Goal: Answer question/provide support: Share knowledge or assist other users

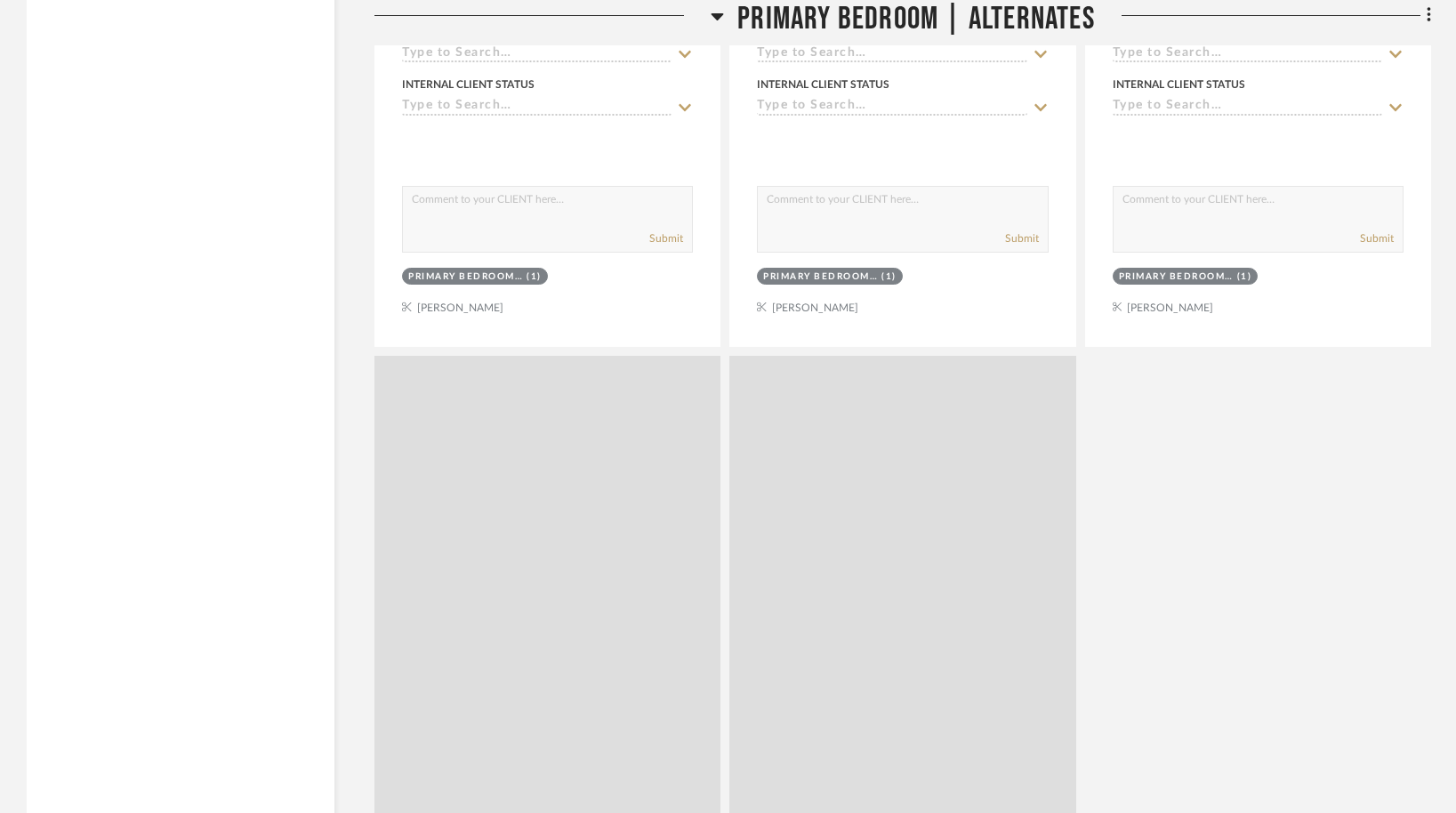
scroll to position [5541, 0]
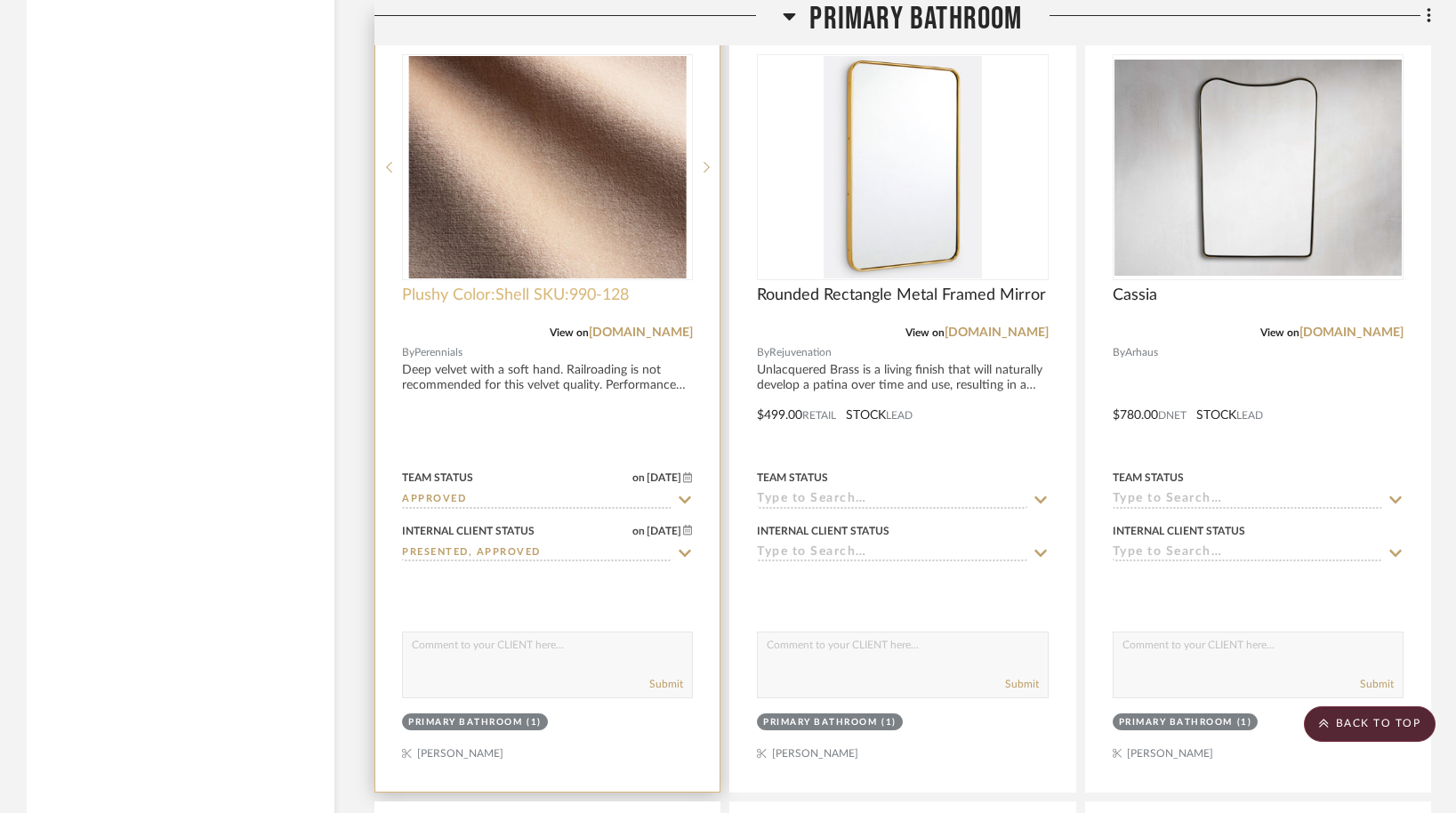
click at [432, 294] on span "Plushy Color:Shell SKU:990-128" at bounding box center [516, 296] width 227 height 20
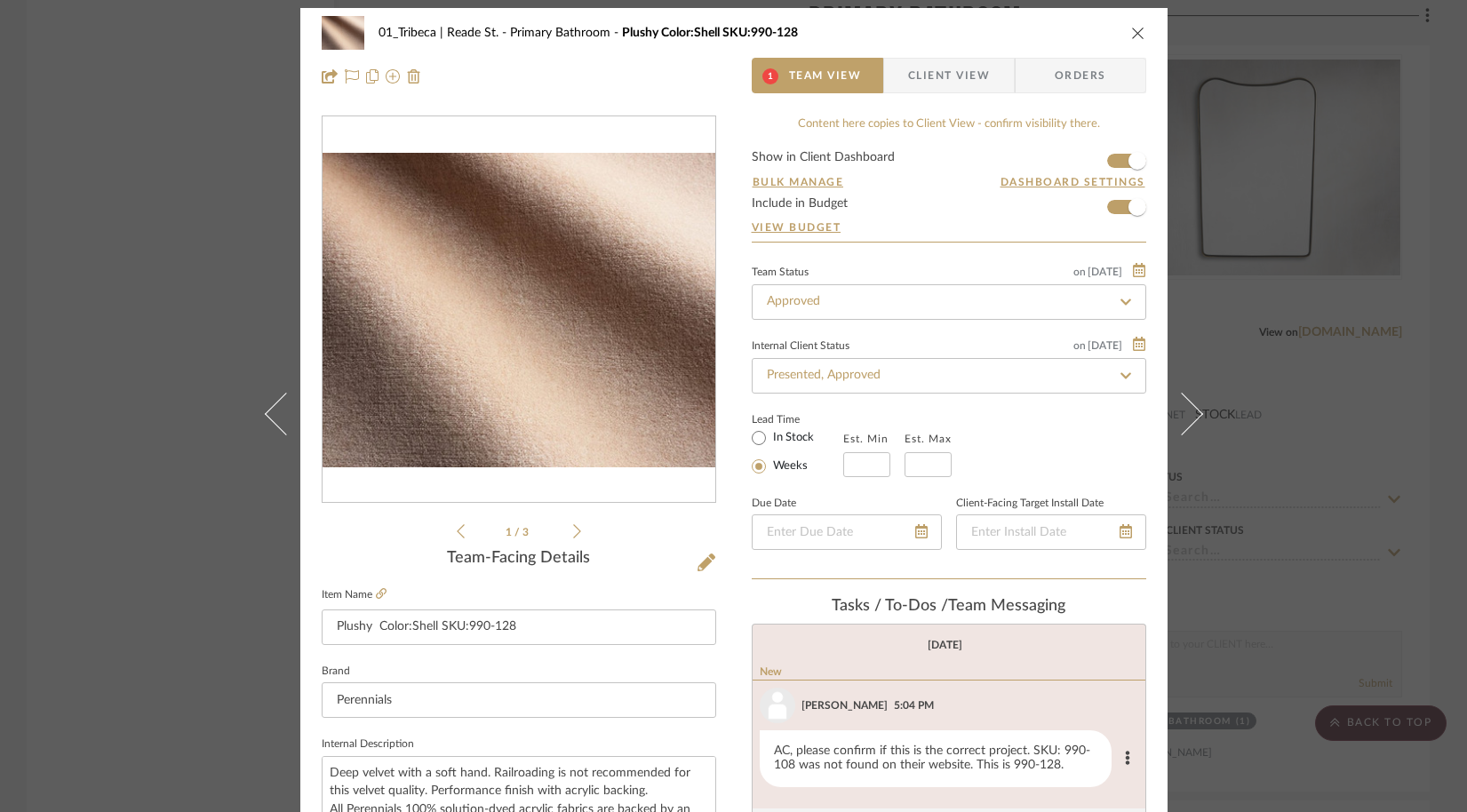
scroll to position [0, 0]
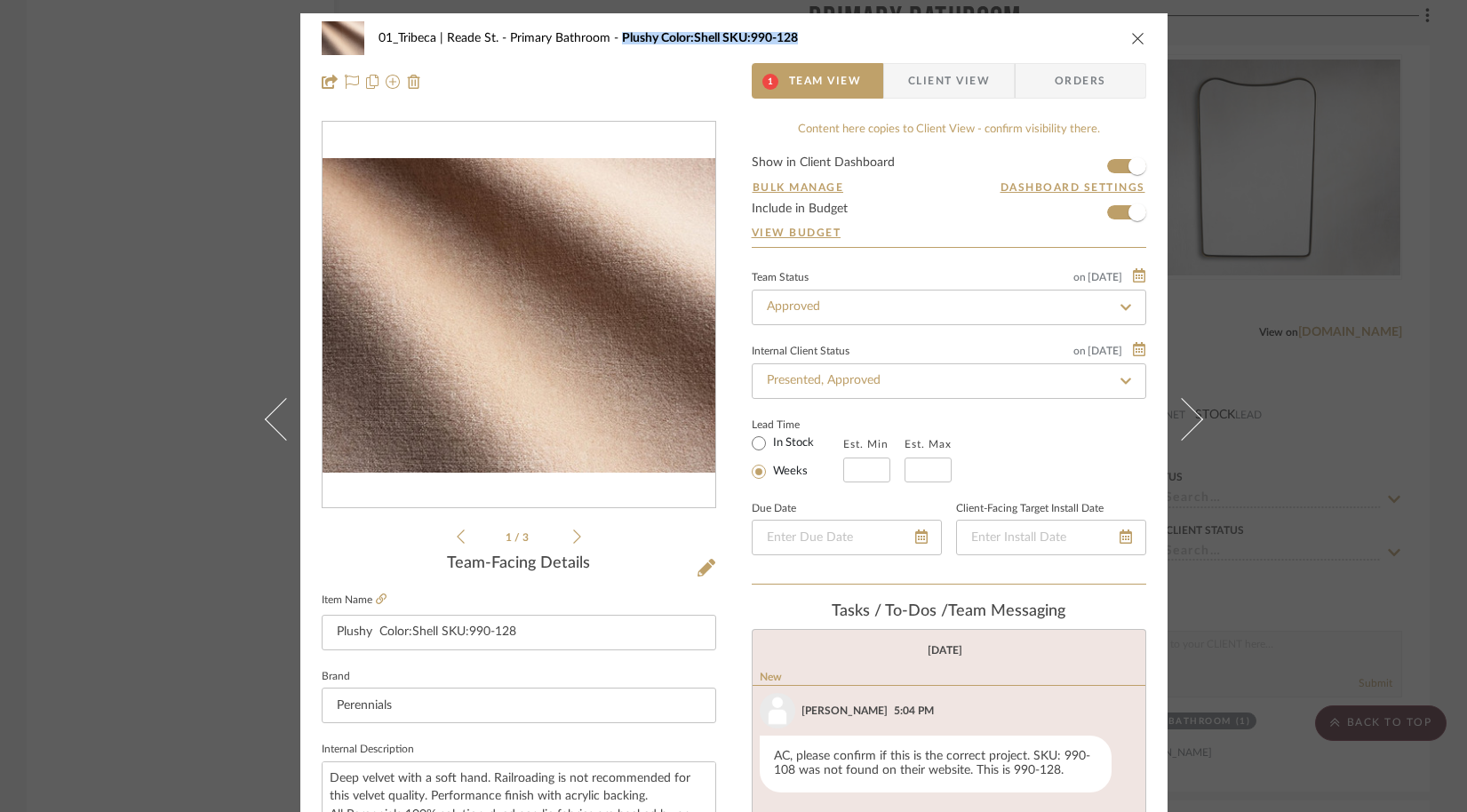
drag, startPoint x: 610, startPoint y: 38, endPoint x: 821, endPoint y: 43, distance: 211.1
click at [821, 43] on div "01_Tribeca | Reade St. Primary Bathroom Plushy Color:Shell SKU:990-128" at bounding box center [746, 37] width 737 height 13
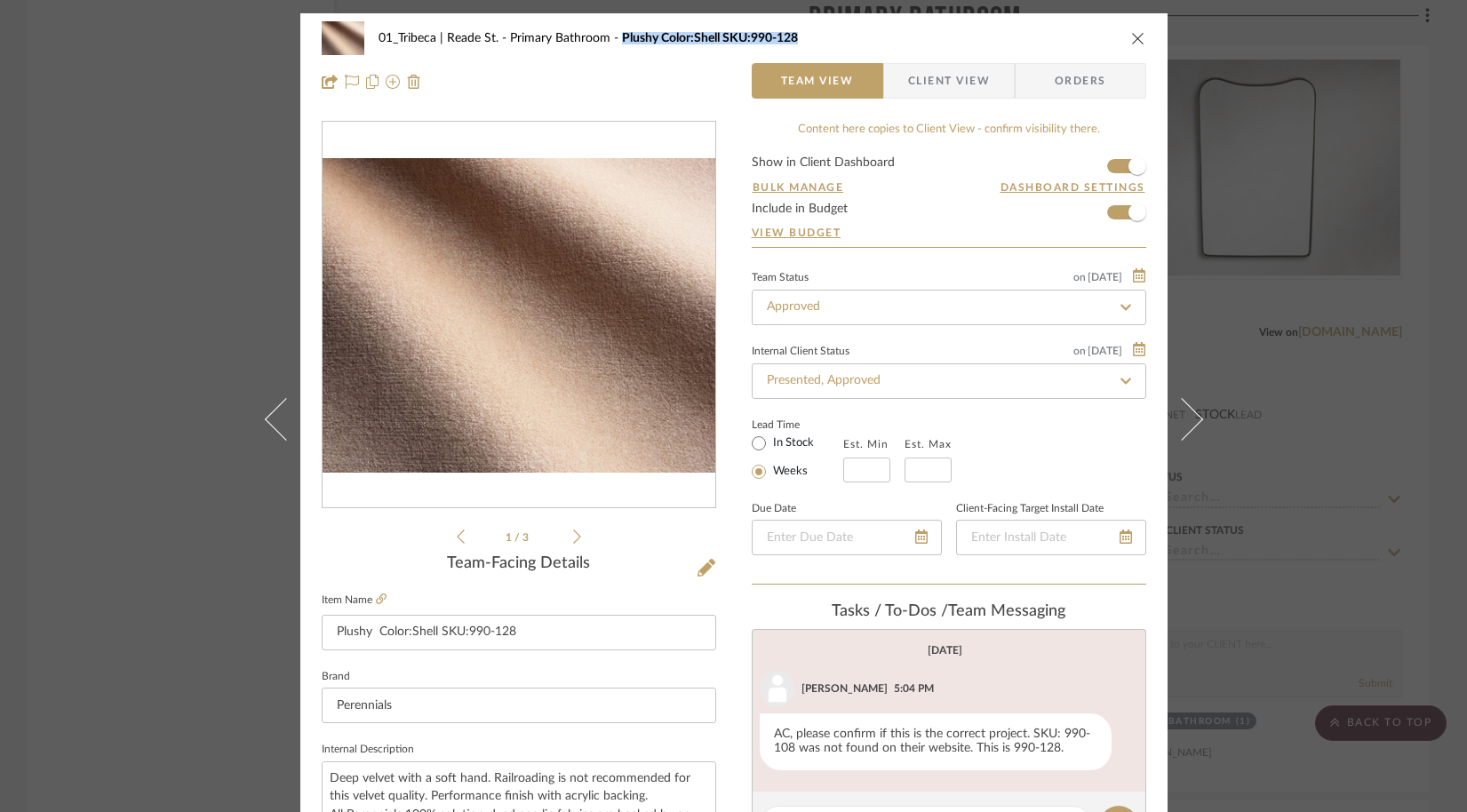
copy span "Plushy Color:Shell SKU:990-128"
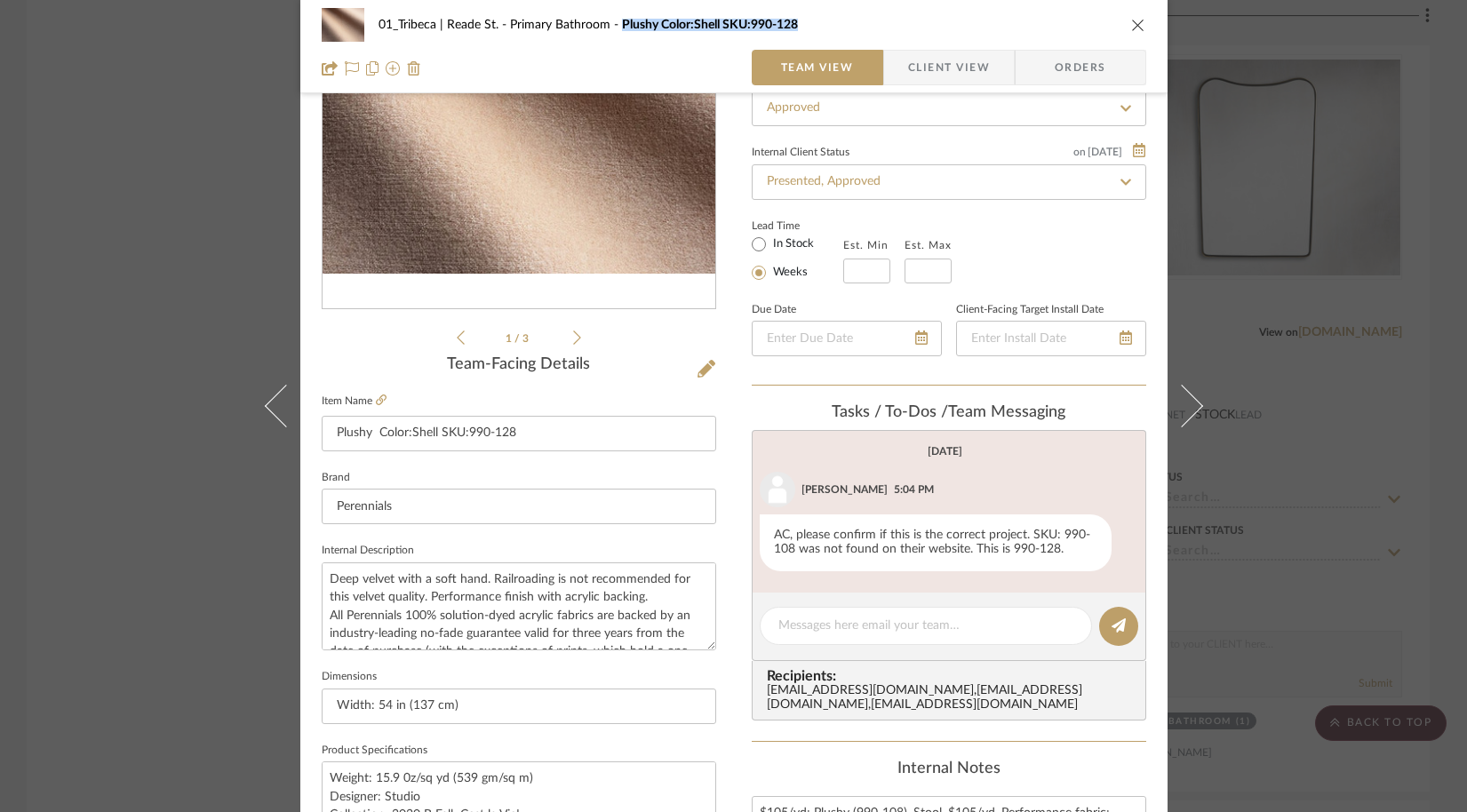
scroll to position [203, 0]
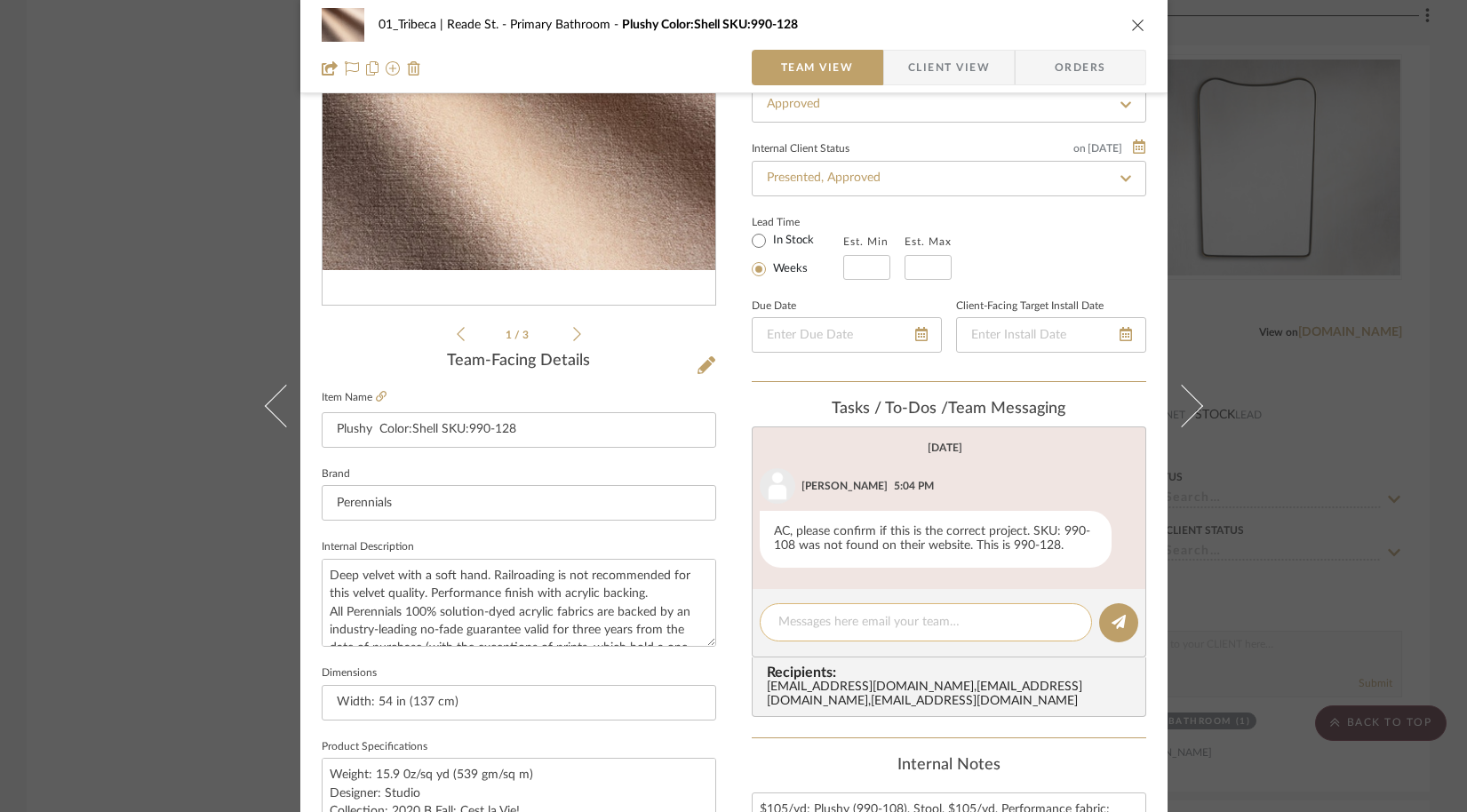
click at [797, 634] on div at bounding box center [926, 622] width 333 height 38
click at [799, 629] on textarea at bounding box center [926, 622] width 295 height 19
paste textarea "Plushy Color:Shell SKU:990-128"
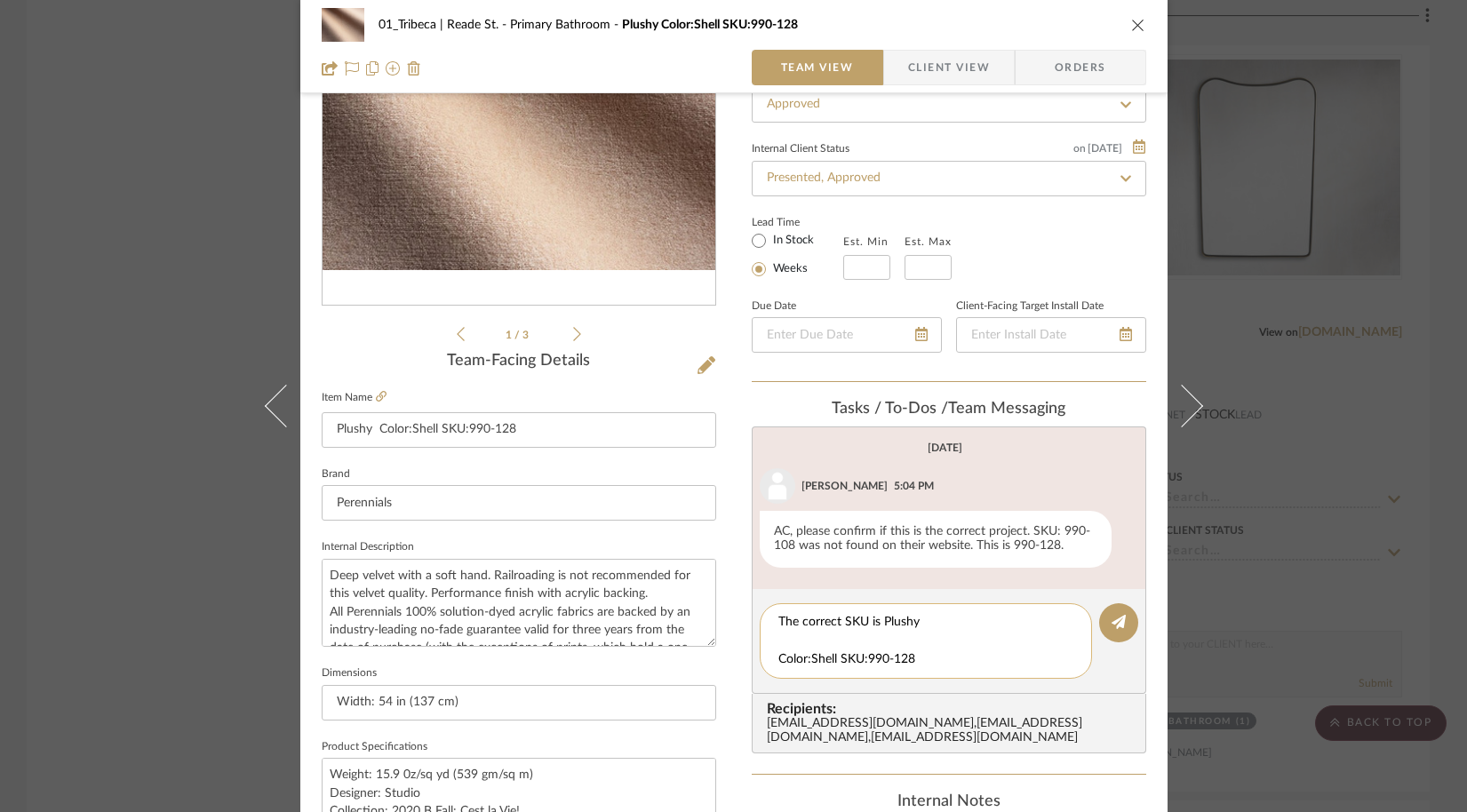
scroll to position [0, 0]
click at [779, 659] on textarea "The correct SKU is Plushy Color:Shell SKU:990-128" at bounding box center [926, 641] width 295 height 56
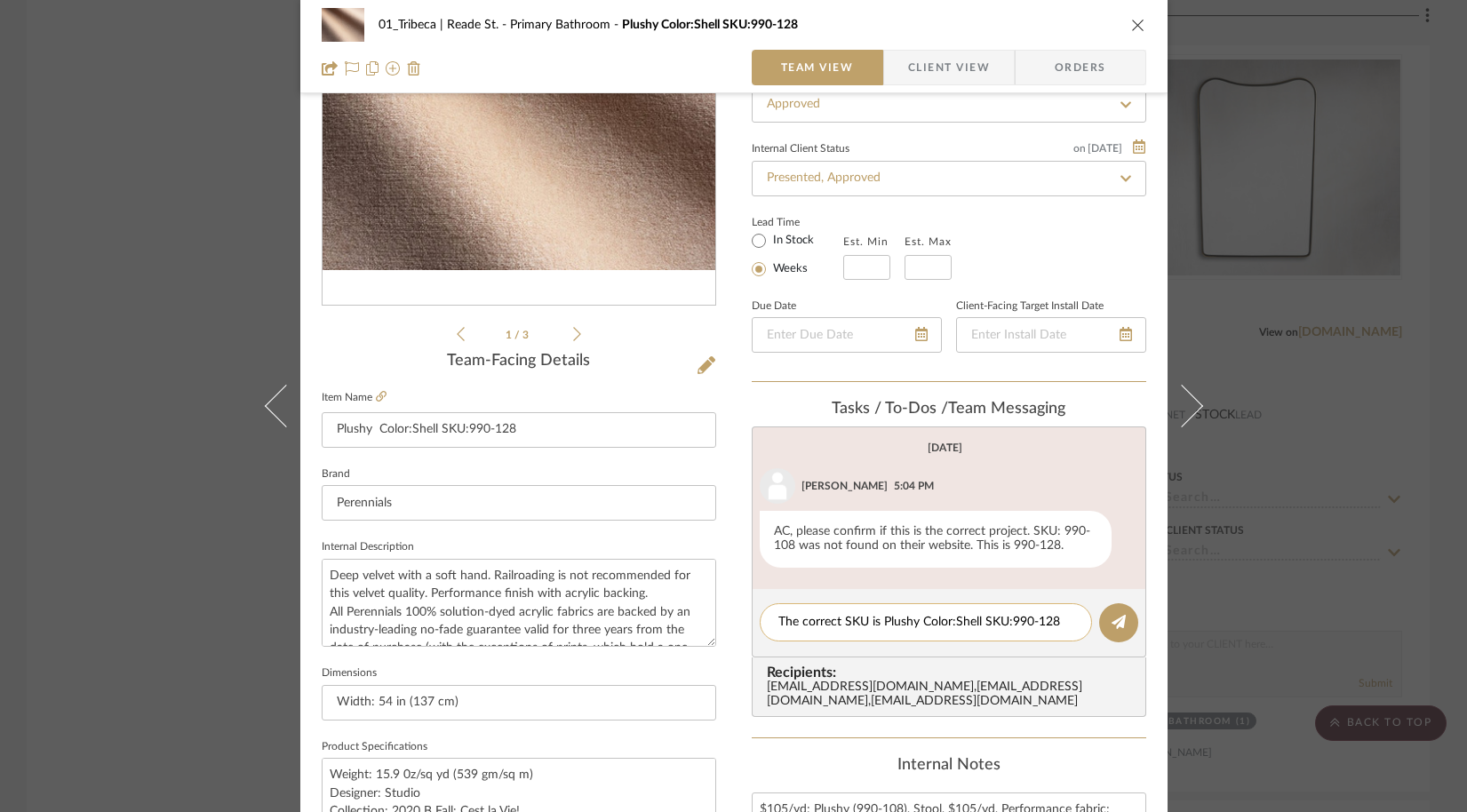
drag, startPoint x: 946, startPoint y: 626, endPoint x: 925, endPoint y: 628, distance: 21.1
click at [925, 628] on textarea "The correct SKU is Plushy Color:Shell SKU:990-128" at bounding box center [926, 622] width 295 height 19
drag, startPoint x: 907, startPoint y: 627, endPoint x: 919, endPoint y: 625, distance: 12.2
click at [907, 626] on textarea "The correct SKU is Plushy Color:Shell SKU:990-128" at bounding box center [926, 622] width 295 height 19
click at [949, 624] on textarea "The correct SKU is Plushy Color:Shell SKU:990-128" at bounding box center [926, 622] width 295 height 19
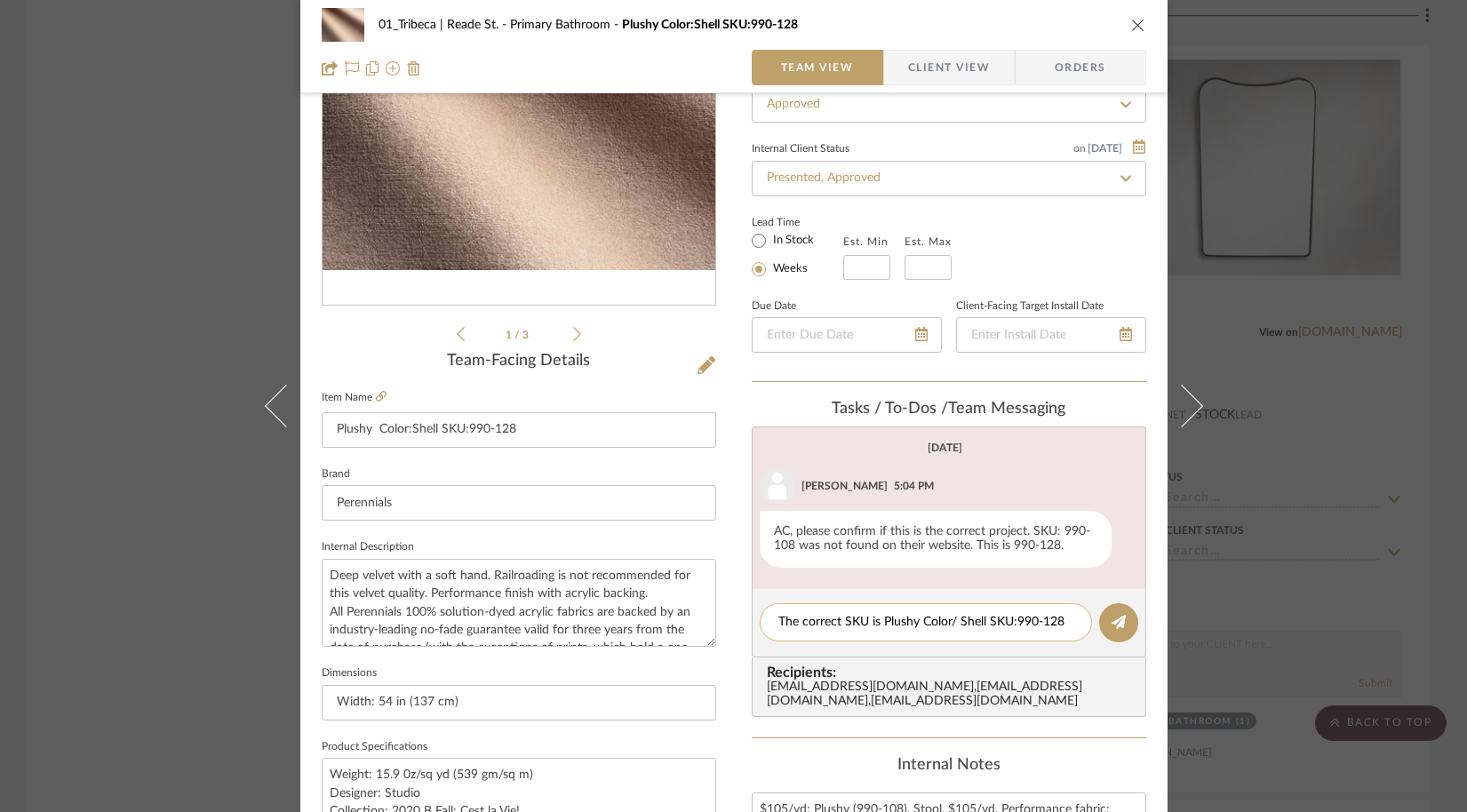
click at [907, 624] on textarea "The correct SKU is Plushy Color/ Shell SKU:990-128" at bounding box center [926, 622] width 295 height 19
drag, startPoint x: 953, startPoint y: 627, endPoint x: 917, endPoint y: 627, distance: 36.0
click at [917, 627] on textarea "The correct SKU is Plushy Color/ Shell SKU:990-128" at bounding box center [926, 622] width 295 height 19
type textarea "The correct SKU is Plushy Shell SKU:990-128"
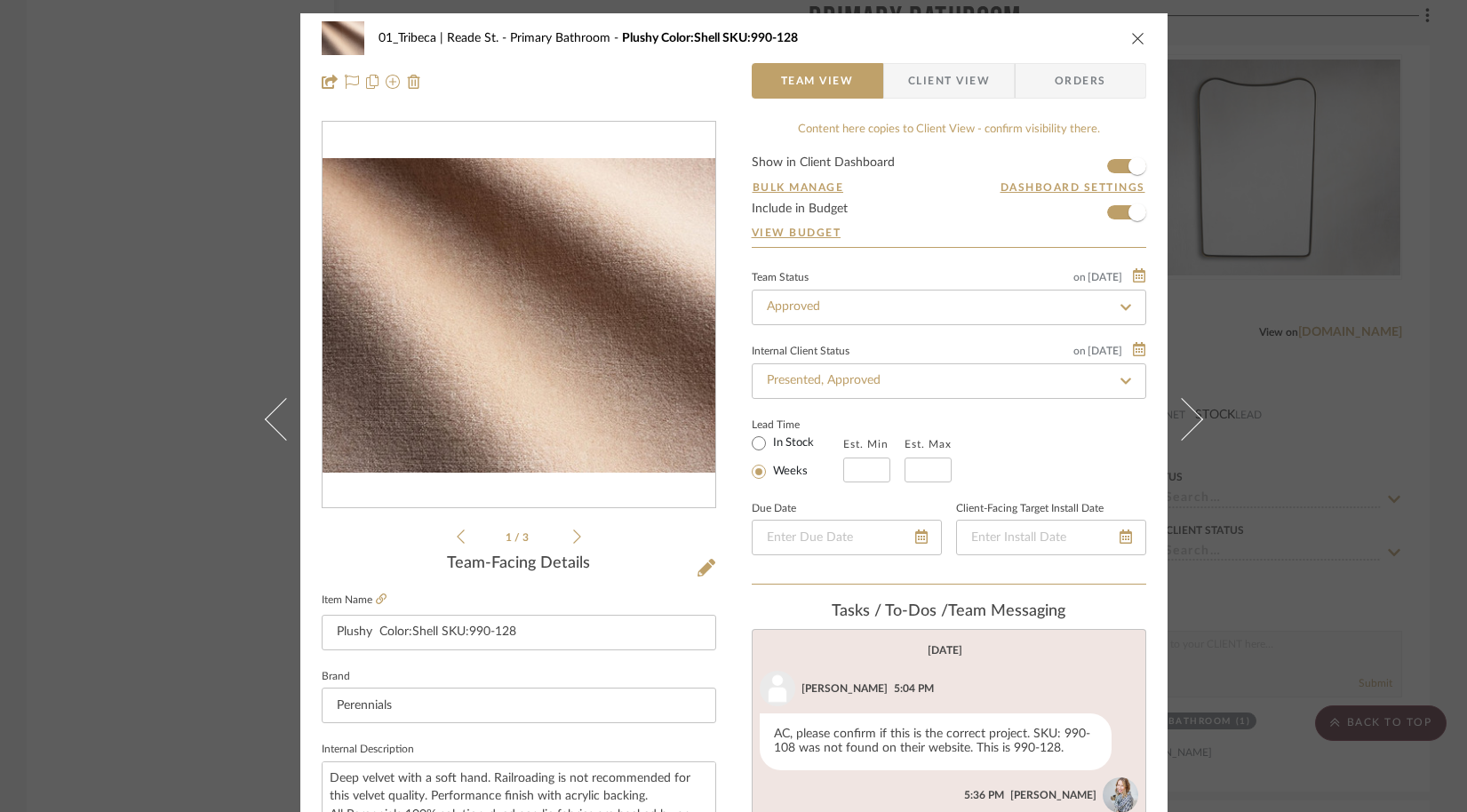
click at [576, 539] on div "1 / 3" at bounding box center [519, 334] width 395 height 426
click at [573, 537] on icon at bounding box center [577, 536] width 8 height 16
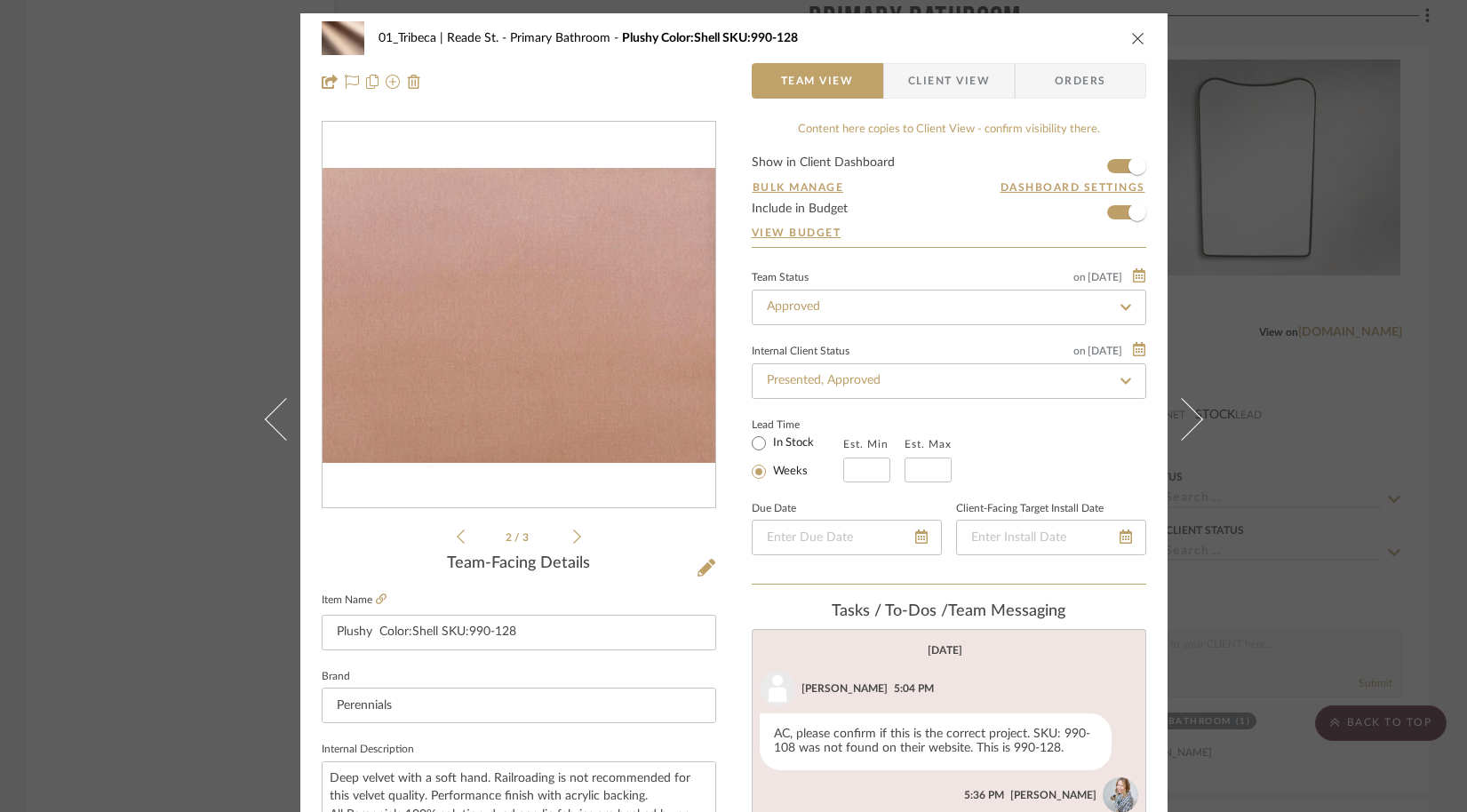
click at [573, 537] on icon at bounding box center [577, 536] width 8 height 16
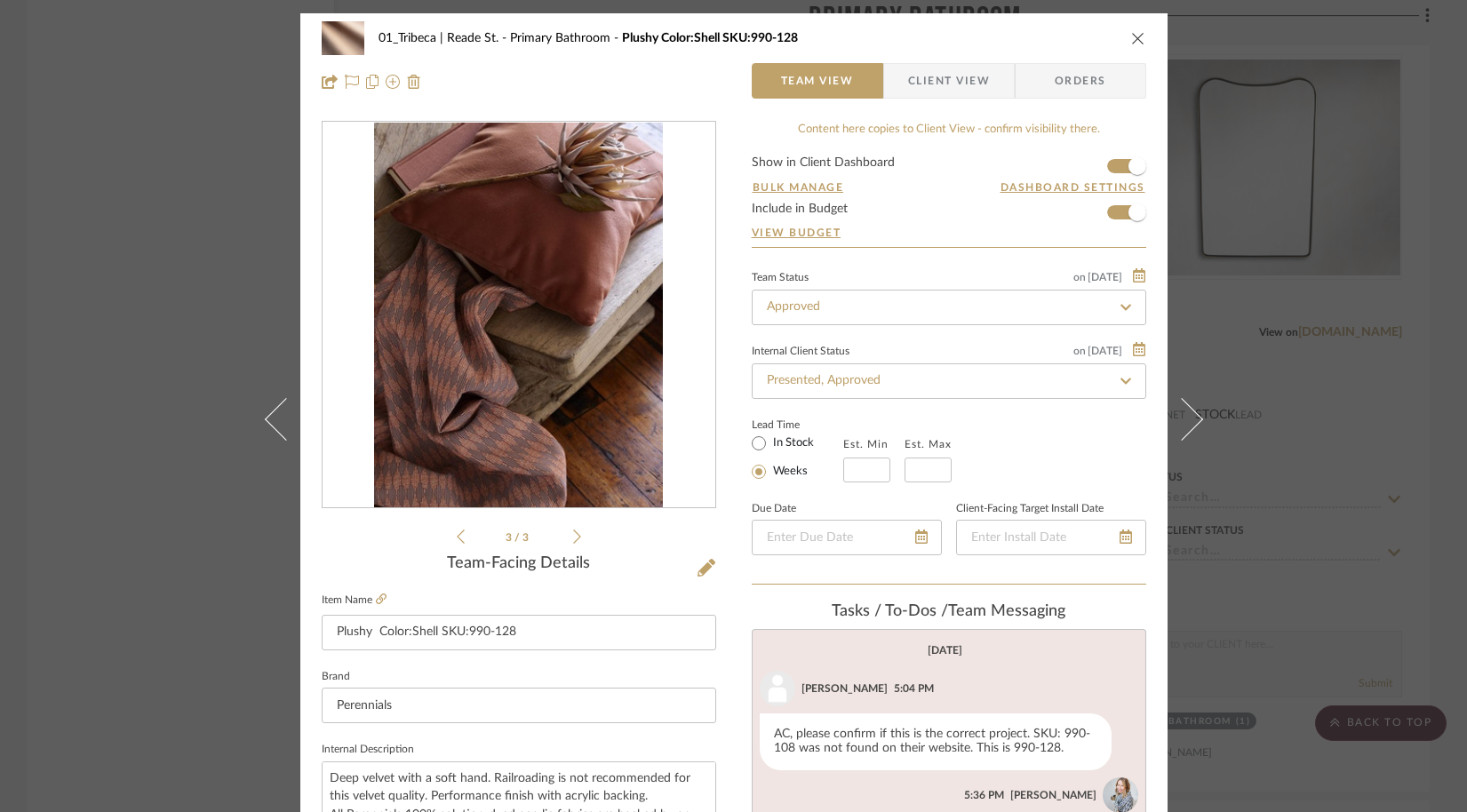
click at [573, 537] on icon at bounding box center [577, 536] width 8 height 16
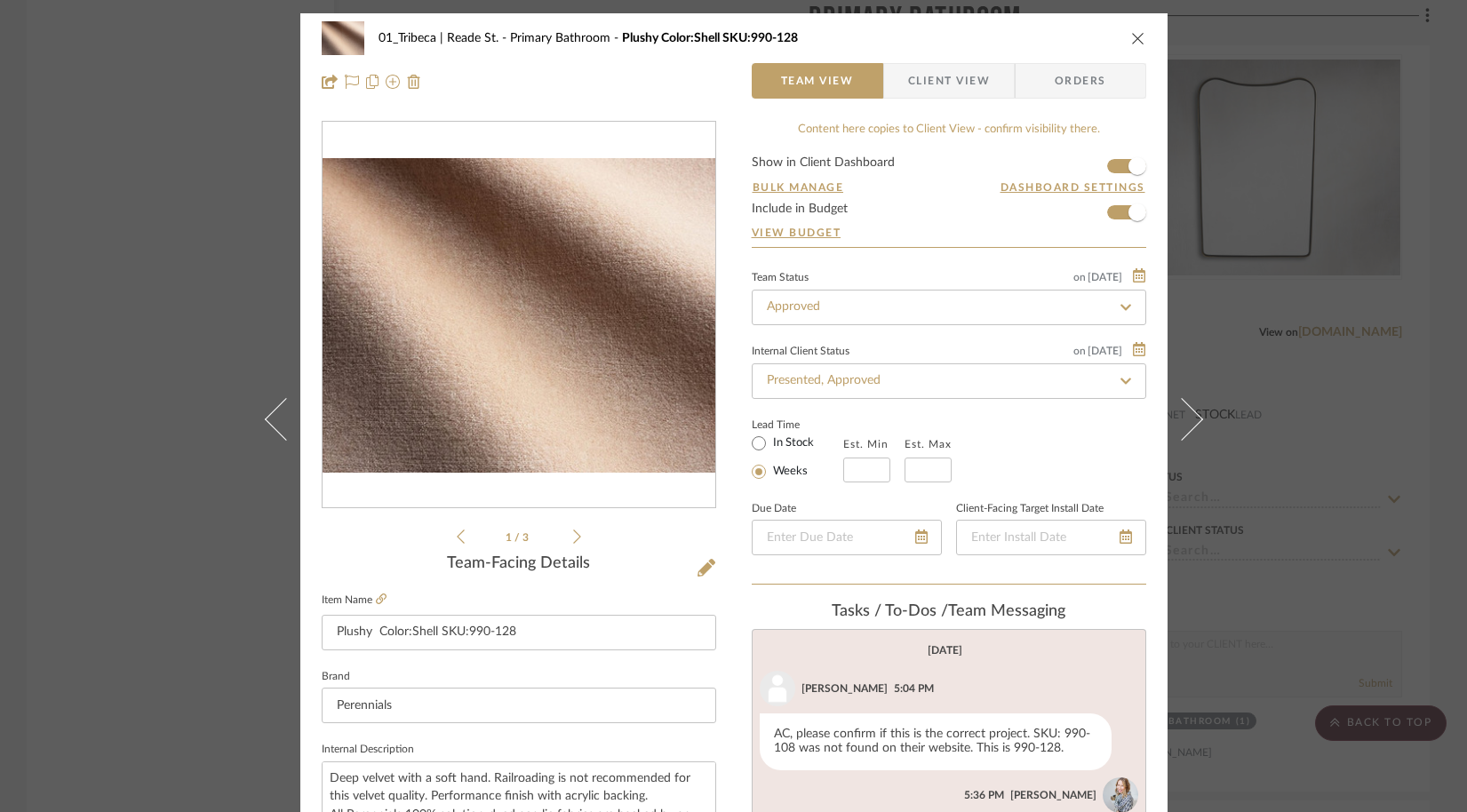
click at [1131, 37] on icon "close" at bounding box center [1138, 38] width 14 height 14
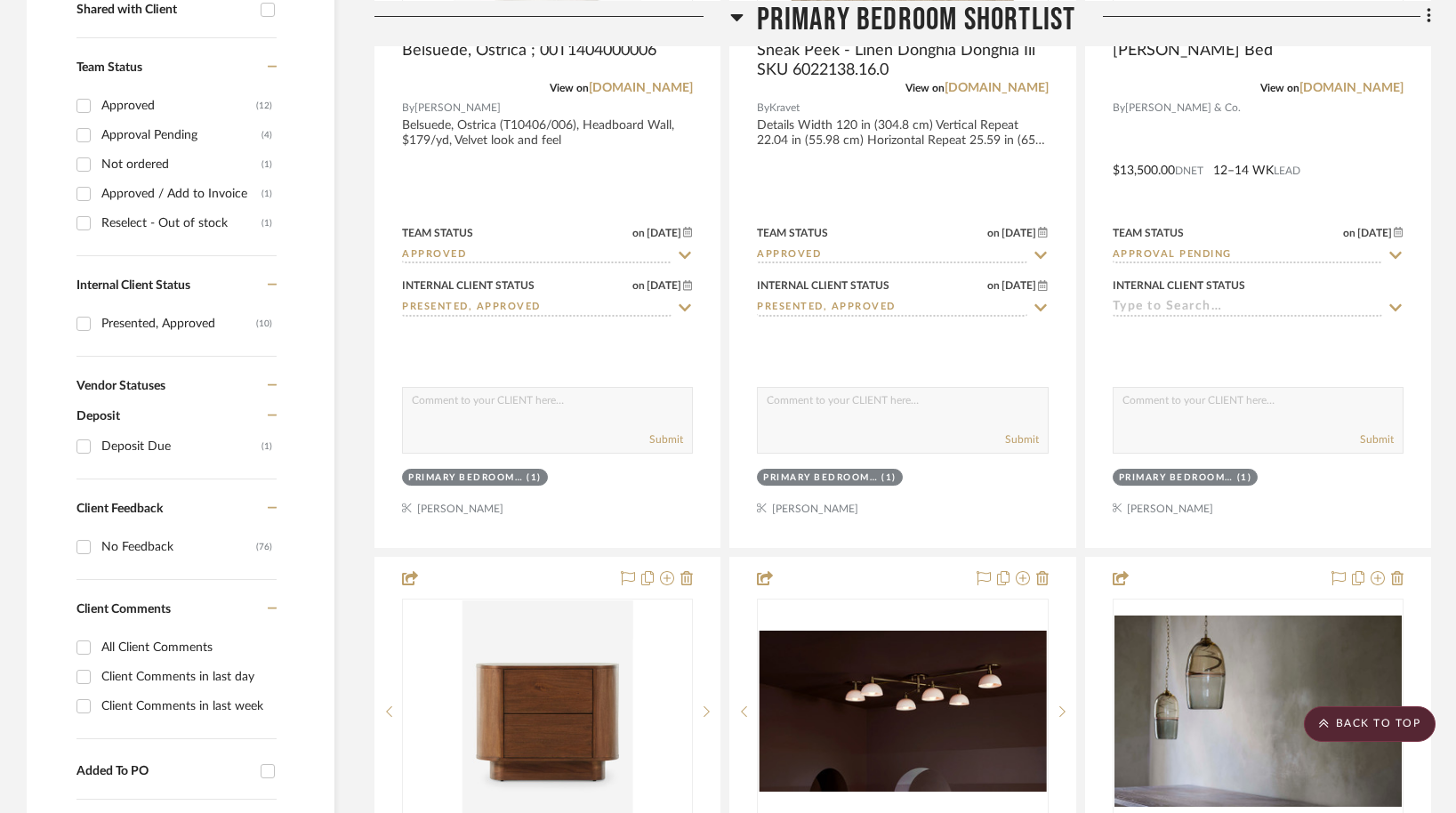
scroll to position [744, 0]
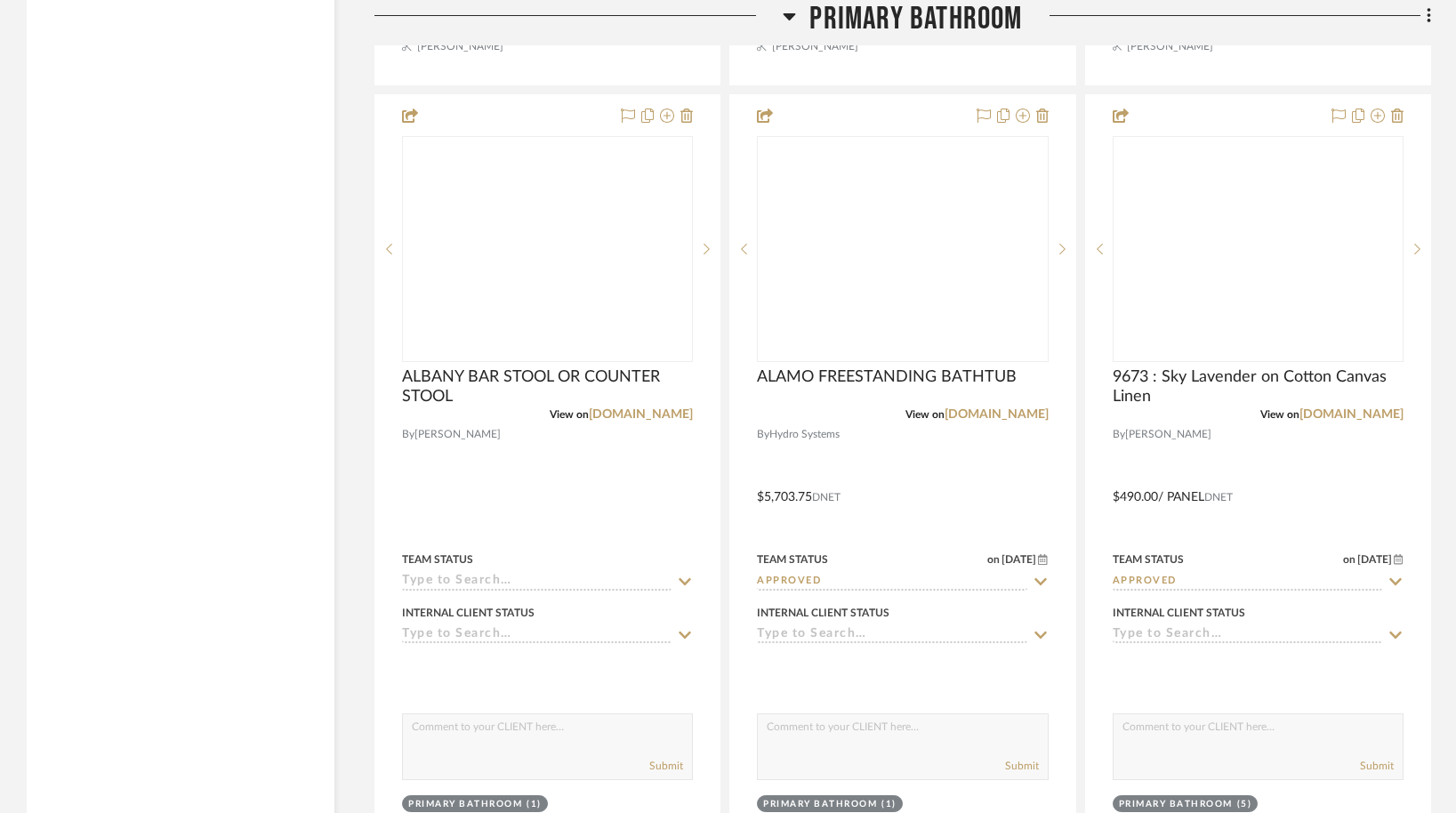
scroll to position [7905, 0]
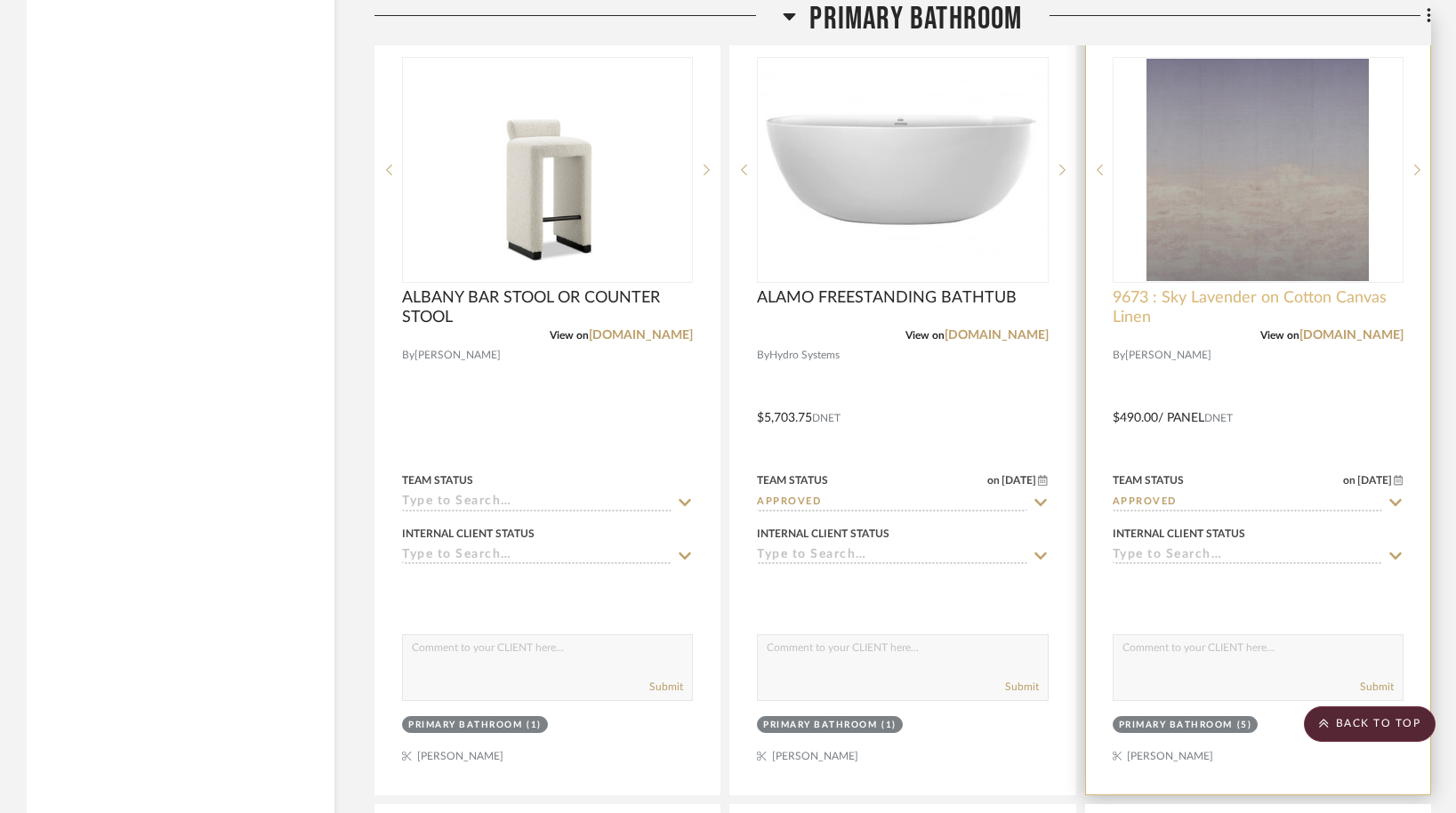
click at [1292, 288] on span "9673 : Sky Lavender on Cotton Canvas Linen" at bounding box center [1258, 307] width 291 height 39
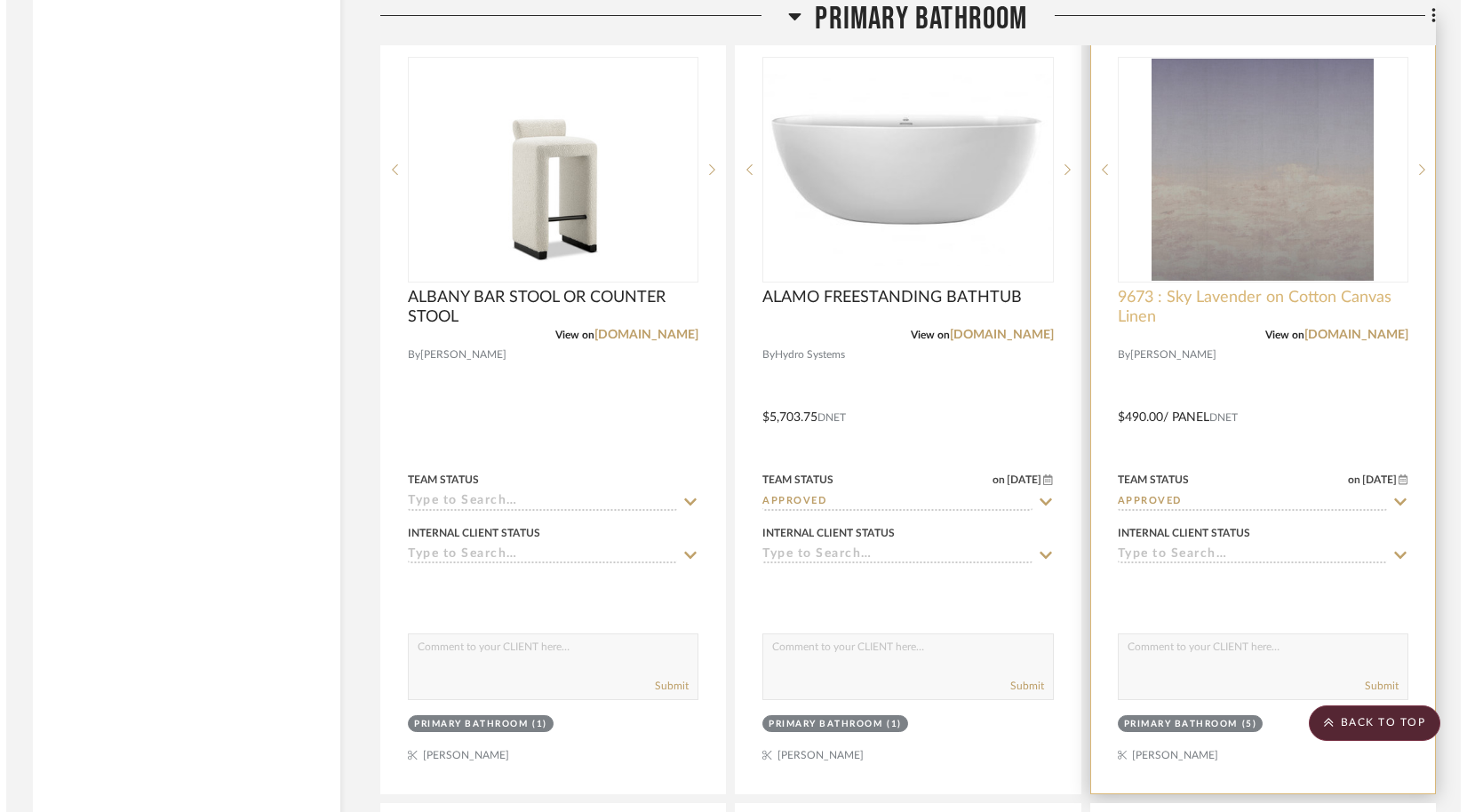
scroll to position [0, 0]
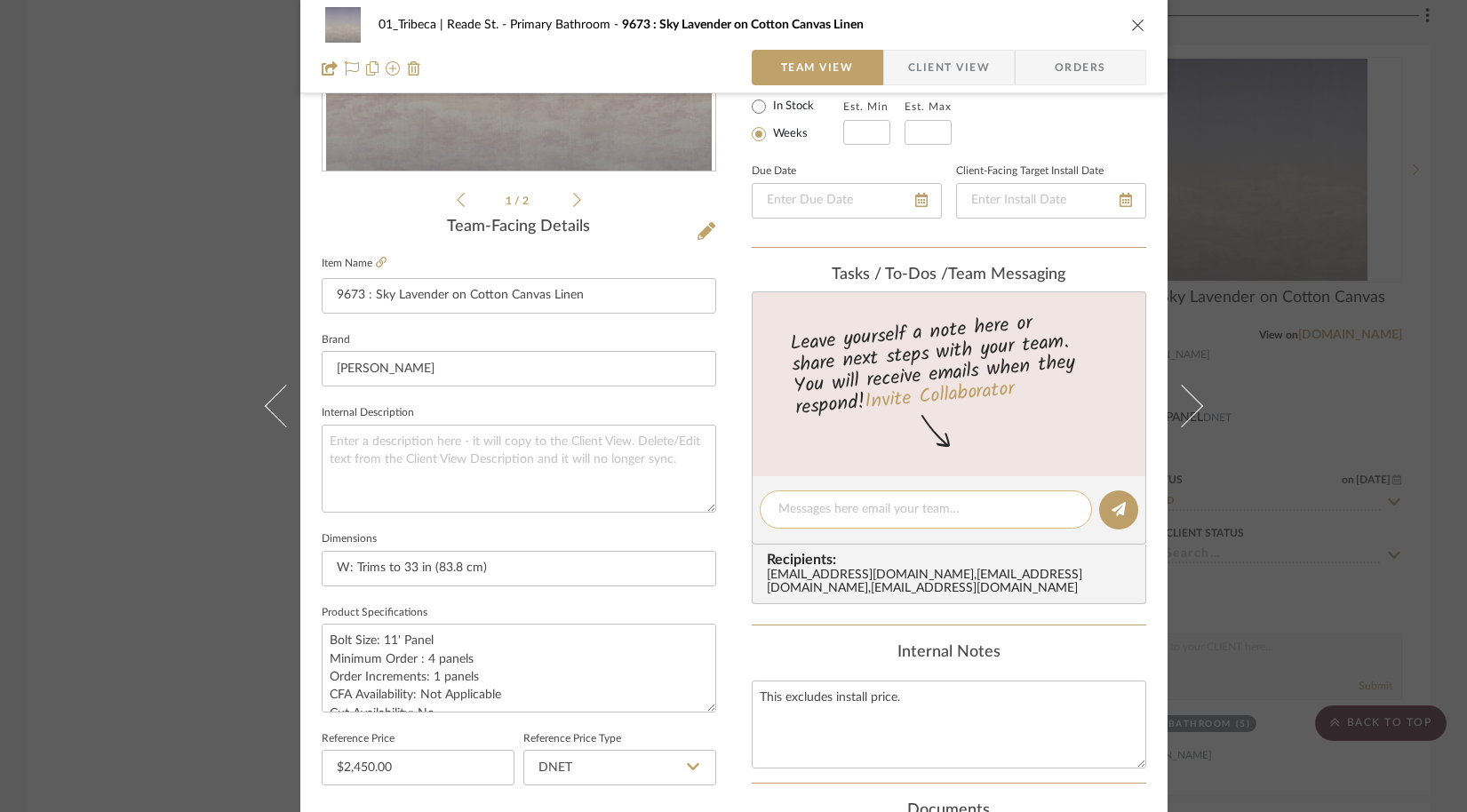
click at [887, 523] on div at bounding box center [926, 509] width 333 height 38
click at [863, 521] on div at bounding box center [926, 510] width 333 height 38
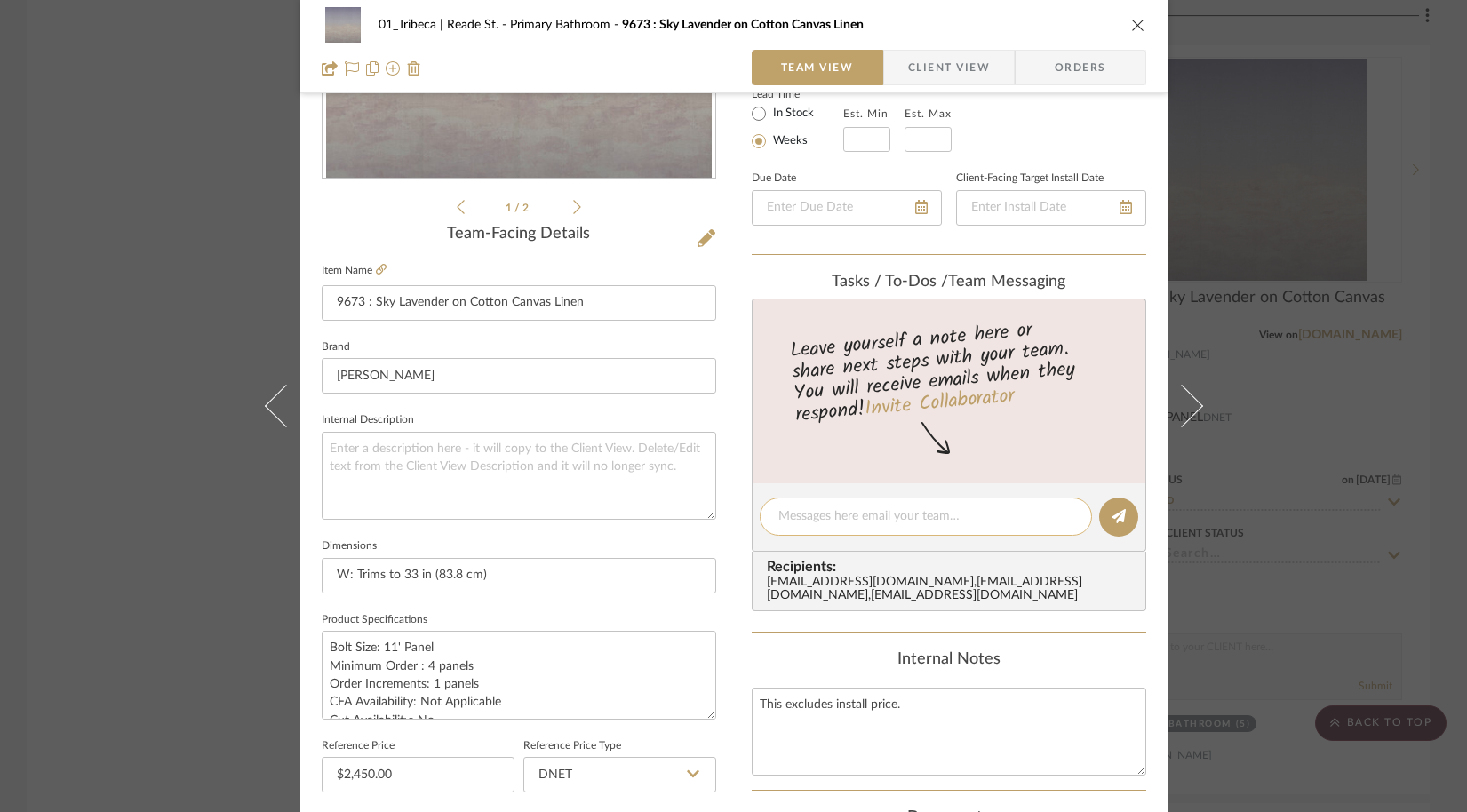
click at [853, 518] on textarea at bounding box center [926, 516] width 295 height 19
type textarea "@"
type textarea "It's"
click at [644, 307] on input "9673 : Sky Lavender on Cotton Canvas Linen" at bounding box center [519, 304] width 395 height 35
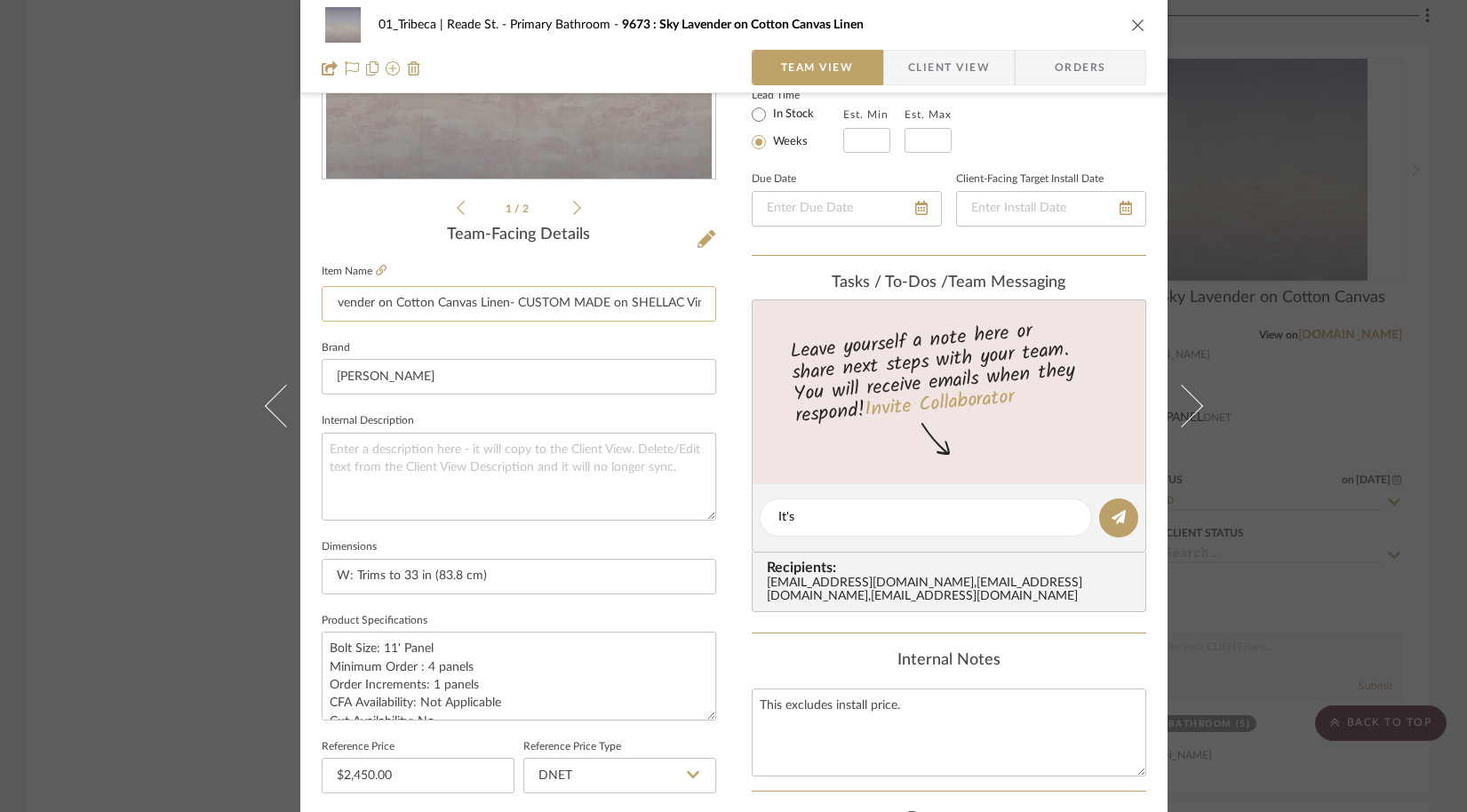
scroll to position [0, 84]
drag, startPoint x: 667, startPoint y: 300, endPoint x: 649, endPoint y: 302, distance: 18.1
click at [649, 302] on input "9673 : Sky Lavender on Cotton Canvas Linen- CUSTOM MADE on SHELLAC Vinyl" at bounding box center [519, 304] width 395 height 35
click at [673, 302] on input "9673 : Sky Lavender on Cotton Canvas Linen- CUSTOM MADE on lacquered silver Vin…" at bounding box center [519, 304] width 395 height 35
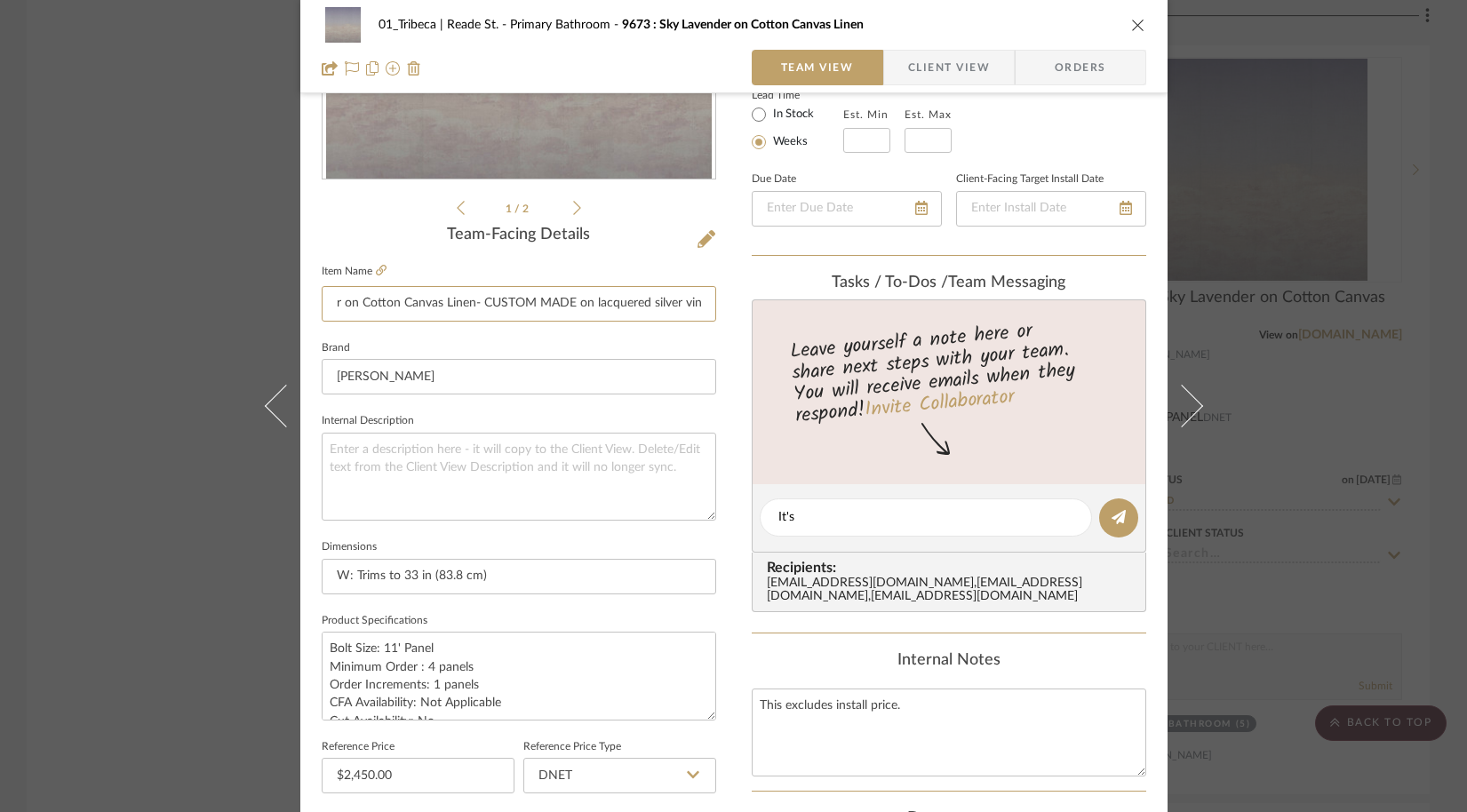
scroll to position [0, 114]
drag, startPoint x: 588, startPoint y: 303, endPoint x: 751, endPoint y: 314, distance: 163.4
click at [751, 314] on div "01_Tribeca | Reade St. Primary Bathroom 9673 : Sky Lavender on Cotton Canvas Li…" at bounding box center [734, 505] width 867 height 1641
type input "9673 : Sky Lavender on Cotton Canvas Linen- CUSTOM MADE on lacquered silver vin…"
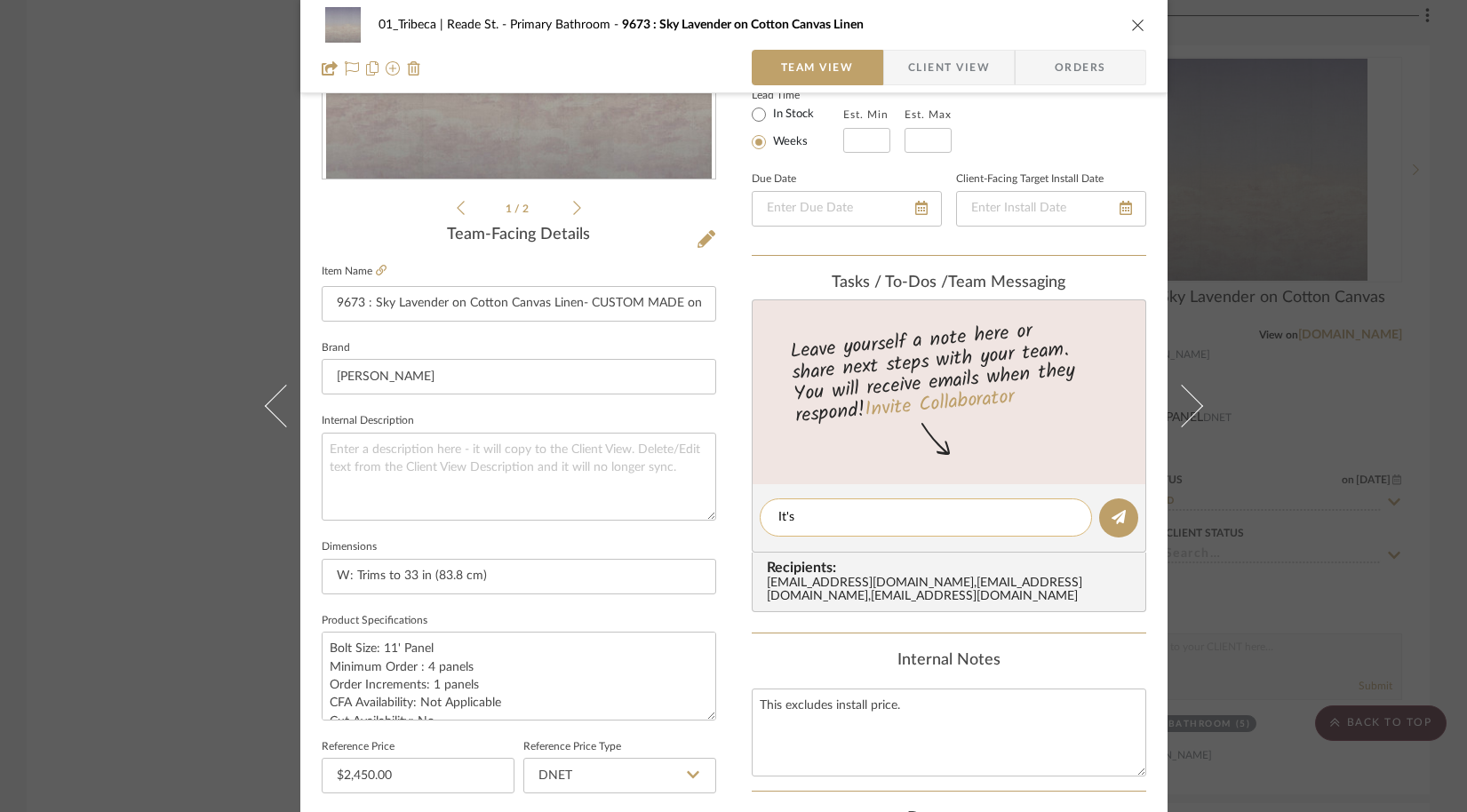
click at [818, 521] on textarea "It's" at bounding box center [926, 517] width 295 height 19
type textarea "I"
paste textarea "lacquered silver vinyl"
type textarea "l"
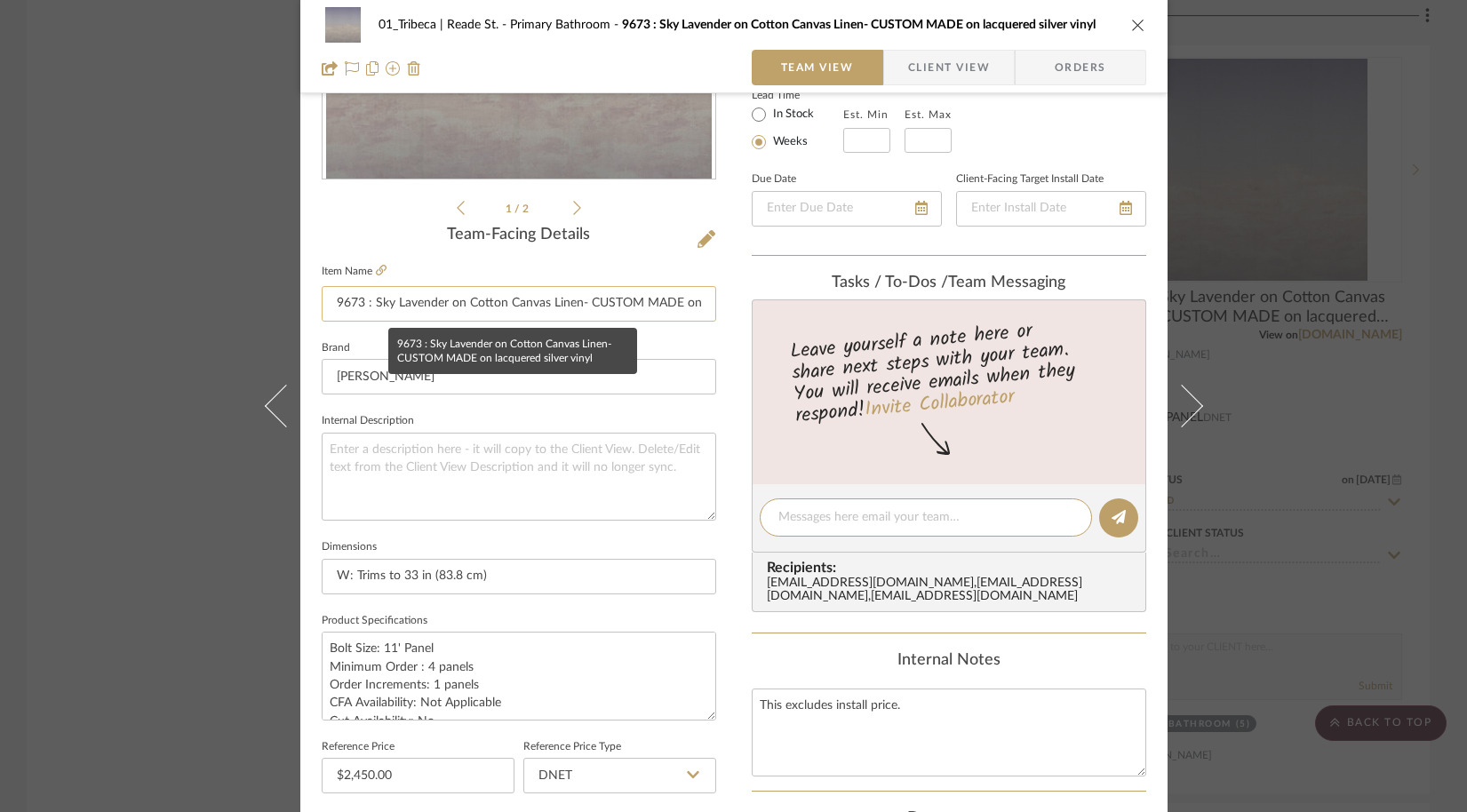
click at [551, 298] on input "9673 : Sky Lavender on Cotton Canvas Linen- CUSTOM MADE on lacquered silver vin…" at bounding box center [519, 304] width 395 height 35
click at [676, 305] on input "9673 : Sky Lavender on Cotton Canvas Linen- CUSTOM MADE on lacquered silver vin…" at bounding box center [519, 304] width 395 height 35
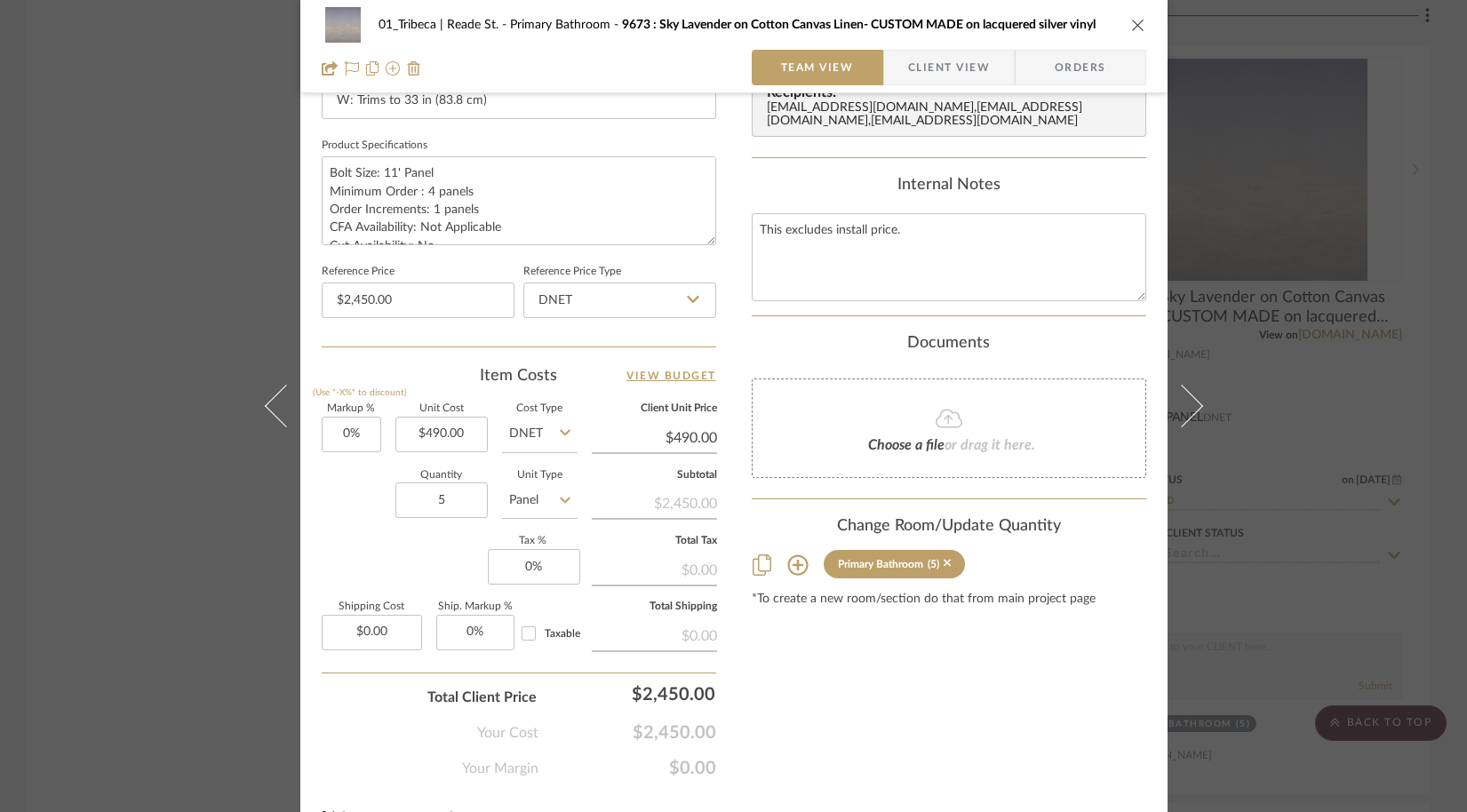
scroll to position [839, 0]
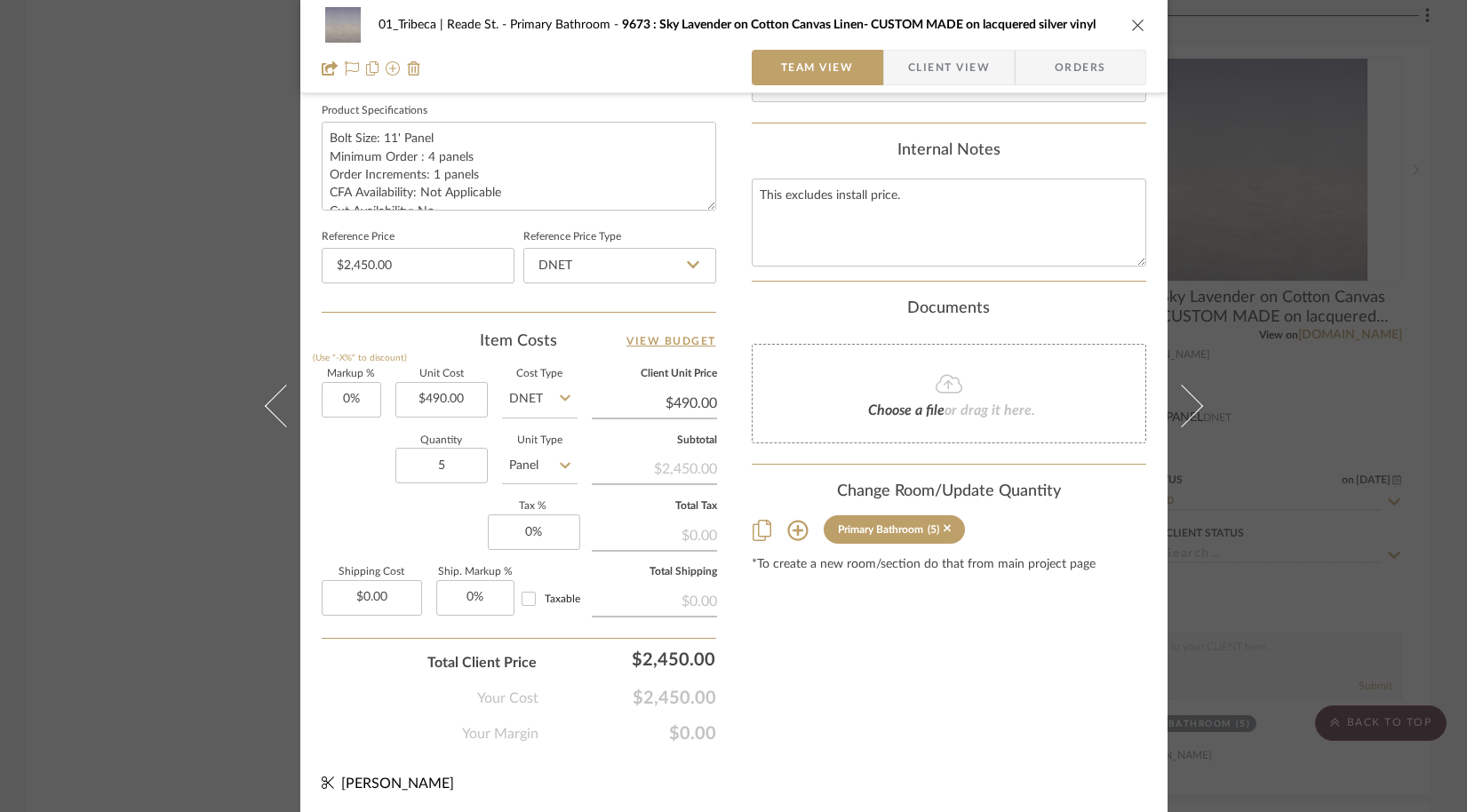
type input "9673 : Sky Lavender on Cotton Canvas Linen- CUSTOM MADE on lacquered silver vin…"
click at [1131, 27] on icon "close" at bounding box center [1138, 25] width 14 height 14
